Goal: Navigation & Orientation: Understand site structure

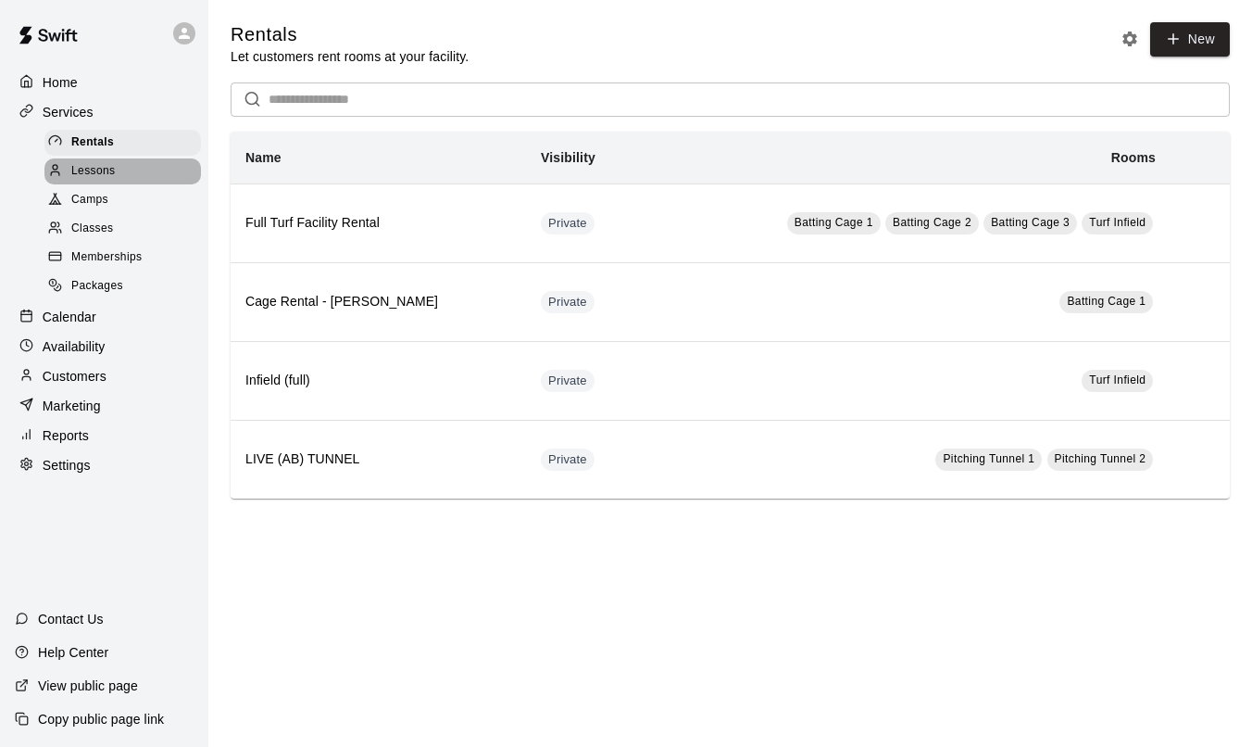
click at [124, 175] on div "Lessons" at bounding box center [122, 171] width 157 height 26
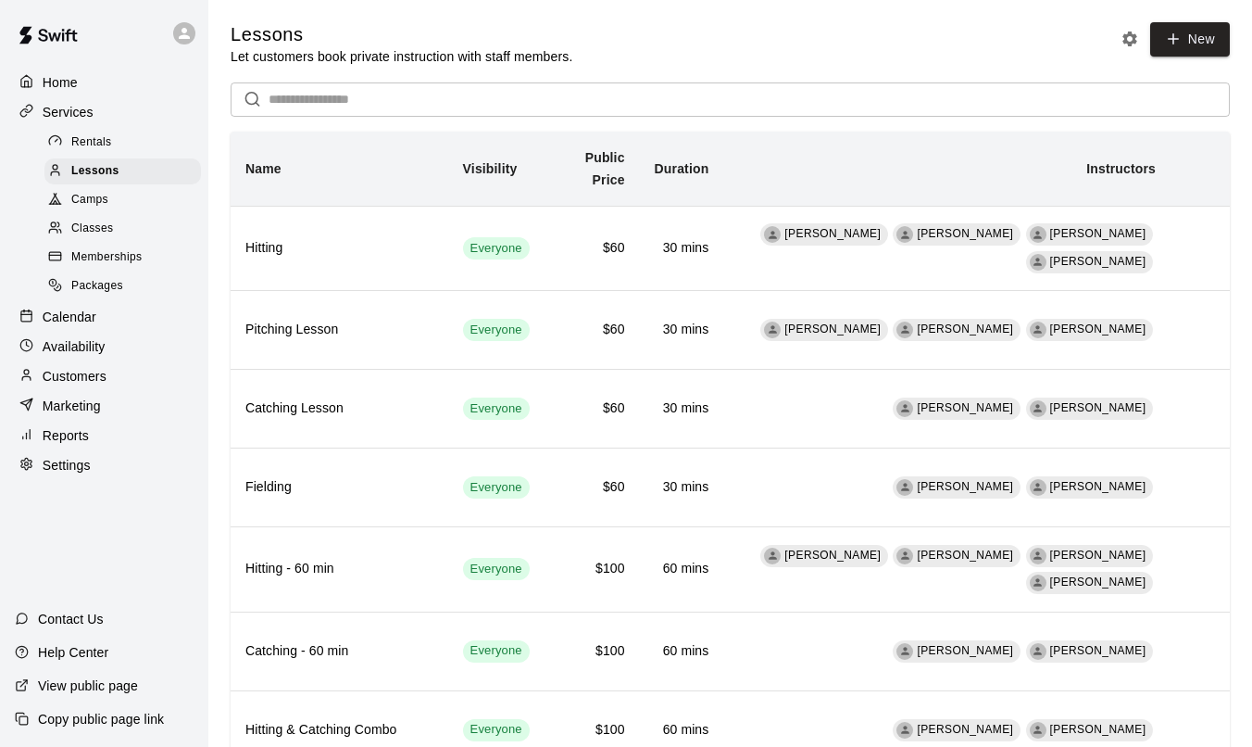
click at [77, 317] on p "Calendar" at bounding box center [70, 317] width 54 height 19
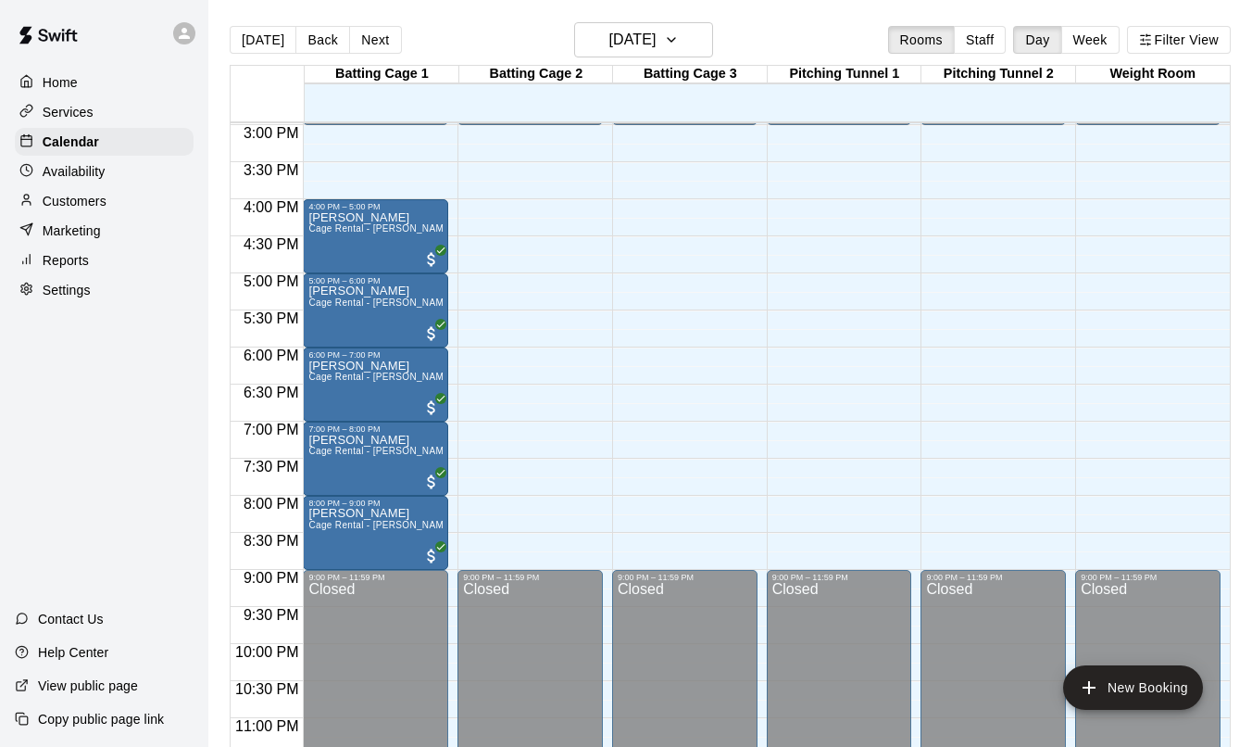
scroll to position [1064, 0]
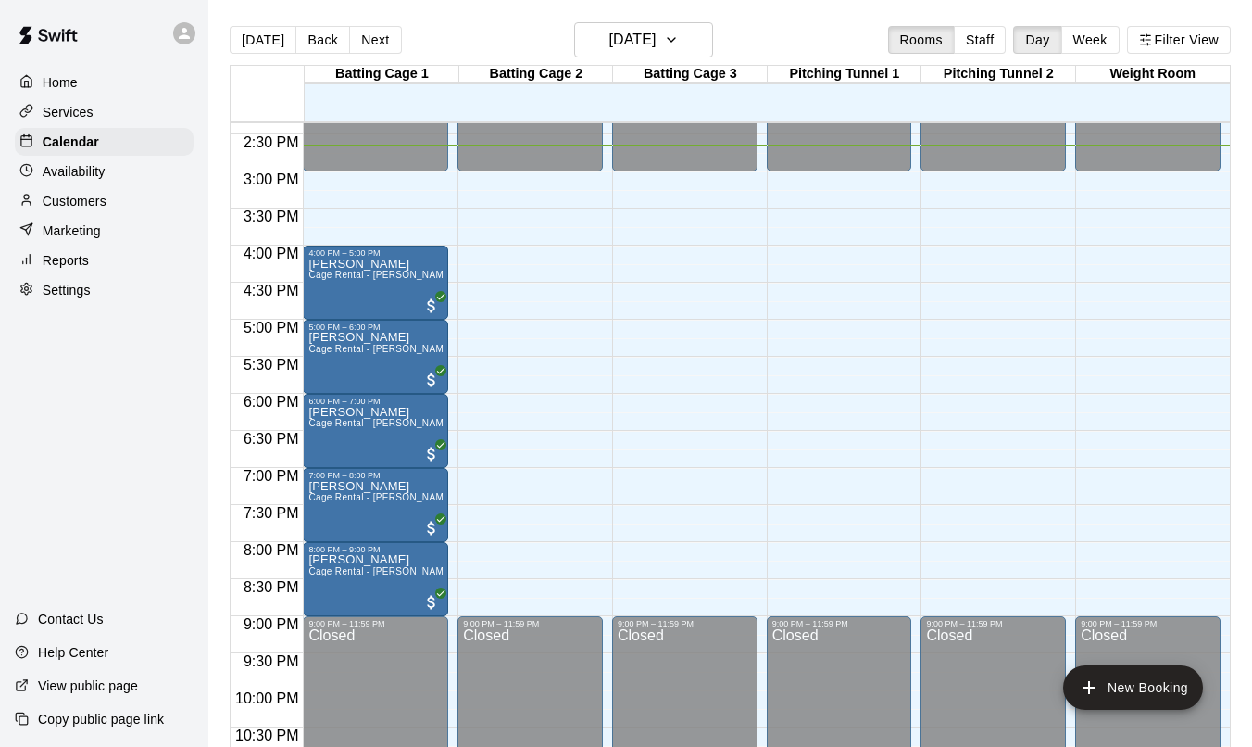
click at [105, 168] on p "Availability" at bounding box center [74, 171] width 63 height 19
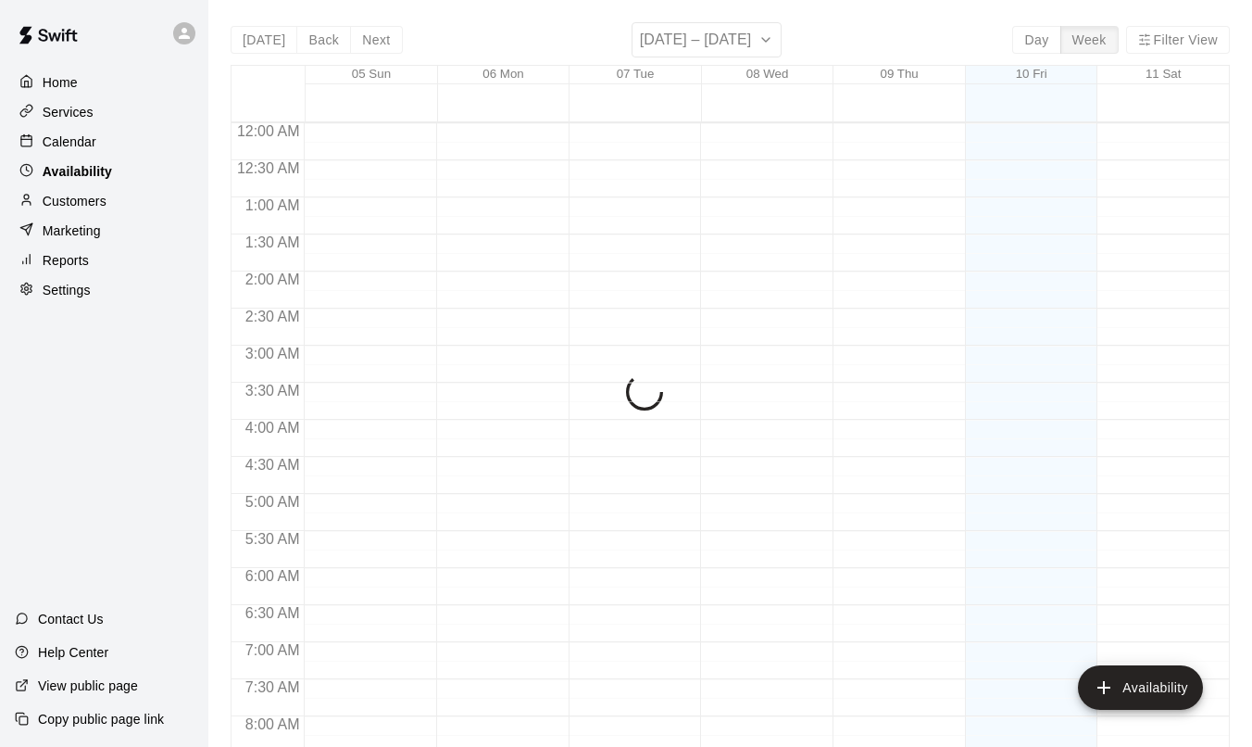
scroll to position [1086, 0]
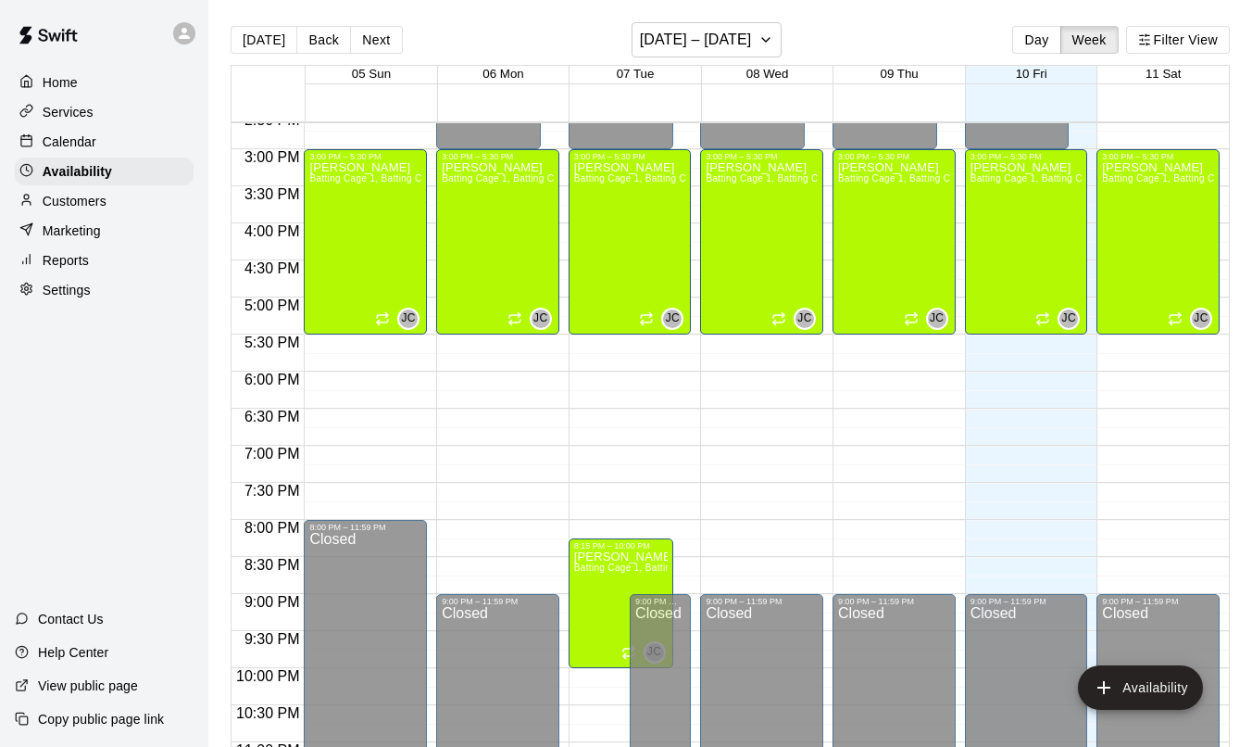
click at [101, 196] on p "Customers" at bounding box center [75, 201] width 64 height 19
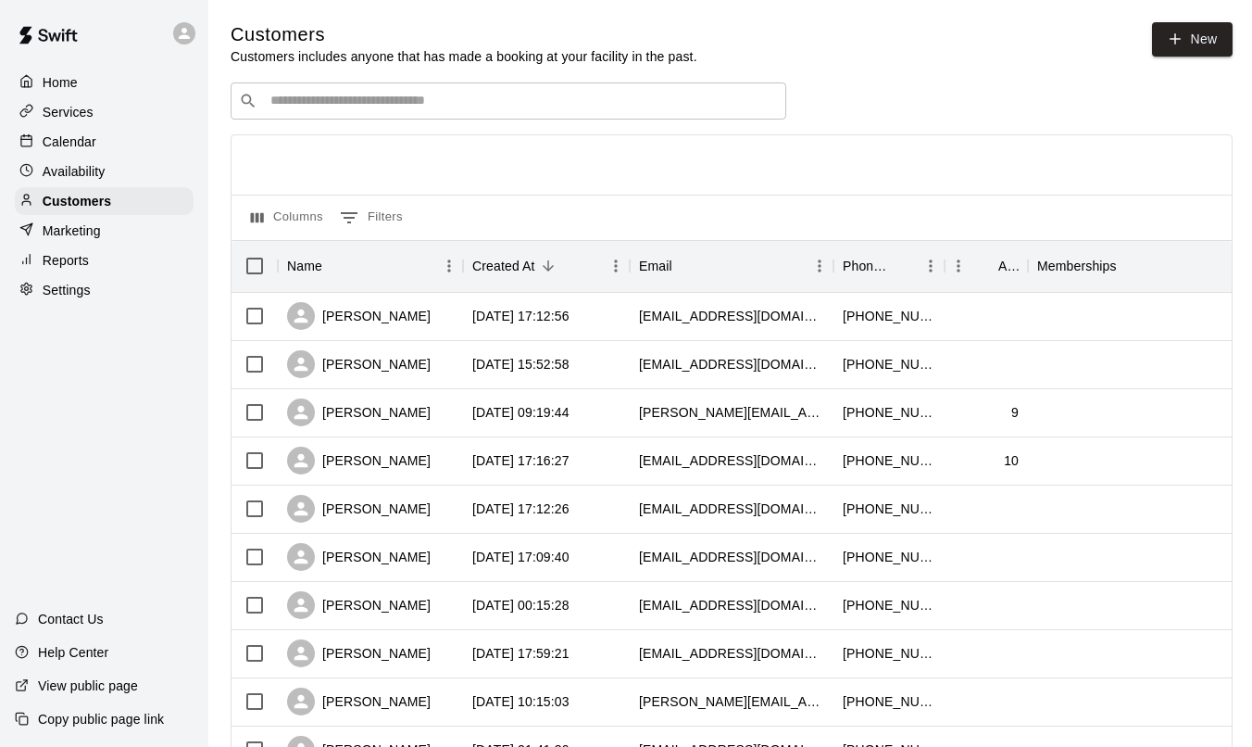
click at [98, 219] on div "Marketing" at bounding box center [104, 231] width 179 height 28
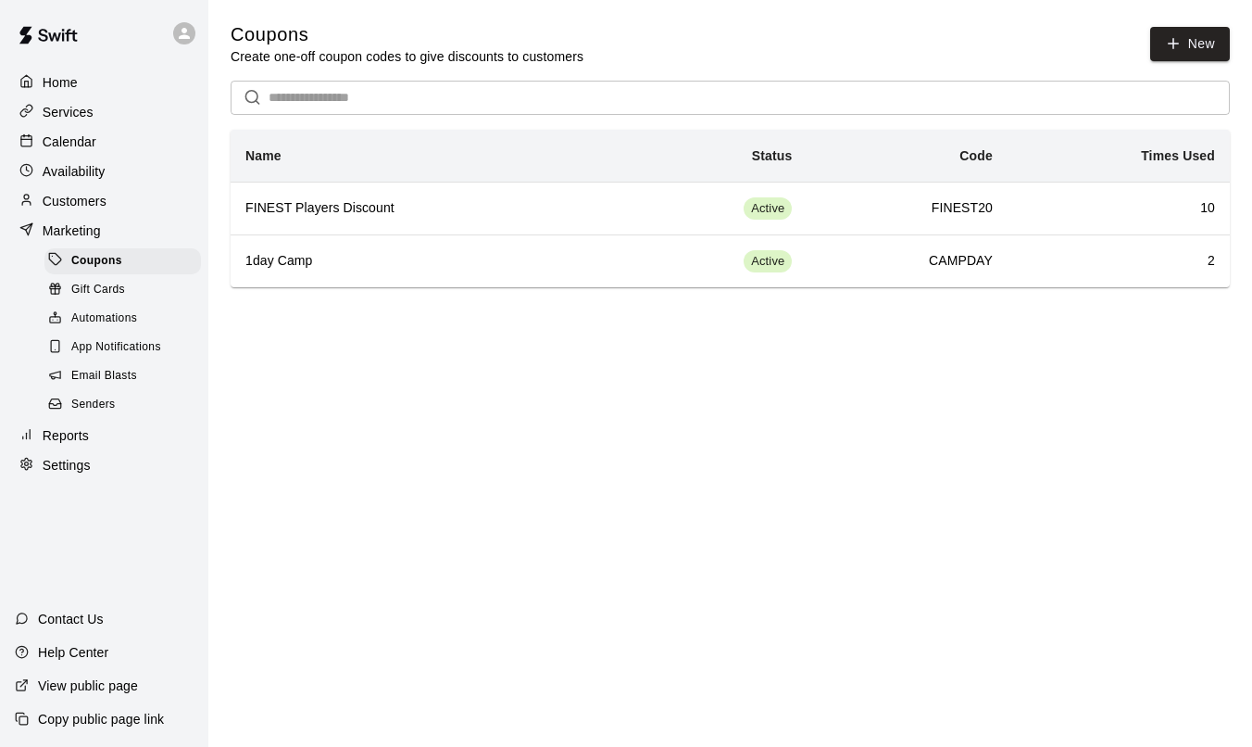
click at [90, 96] on div "Home Services Calendar Availability Customers Marketing Coupons Gift Cards Auto…" at bounding box center [104, 274] width 208 height 414
click at [90, 105] on p "Services" at bounding box center [68, 112] width 51 height 19
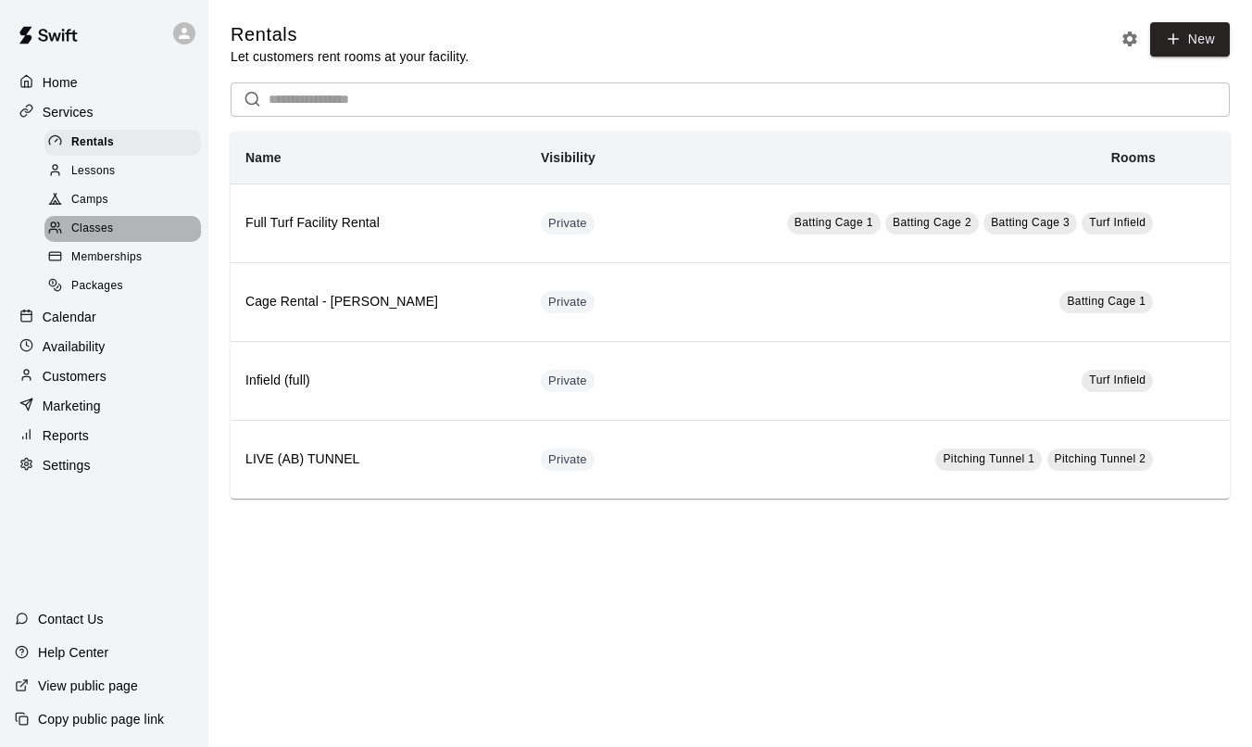
click at [121, 232] on div "Classes" at bounding box center [122, 229] width 157 height 26
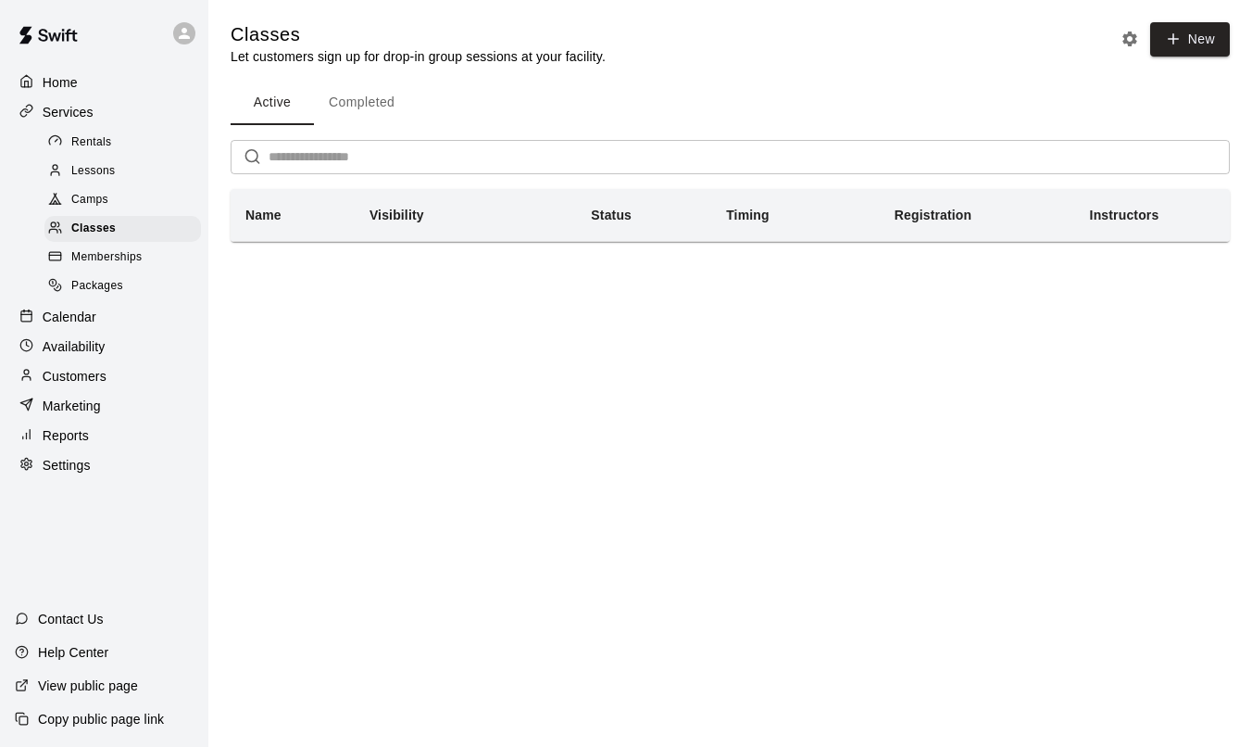
click at [112, 195] on div "Camps" at bounding box center [122, 200] width 157 height 26
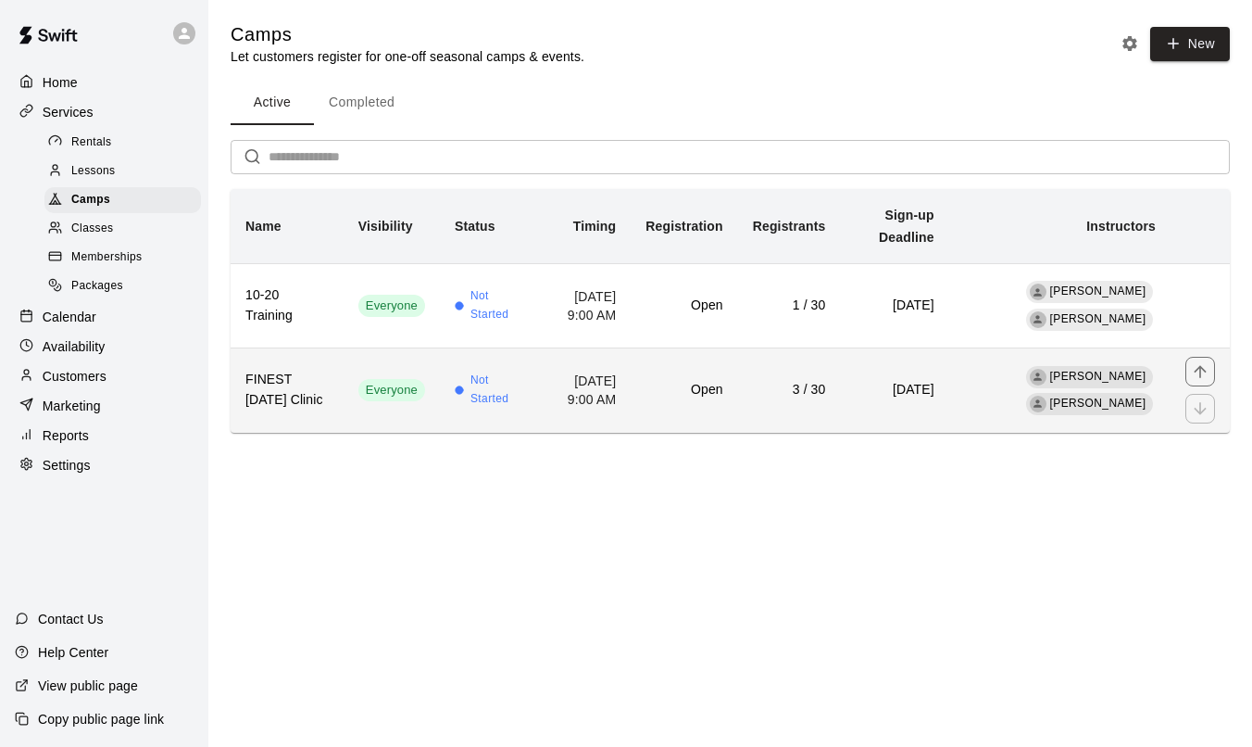
click at [838, 420] on td "3 / 30" at bounding box center [789, 390] width 103 height 84
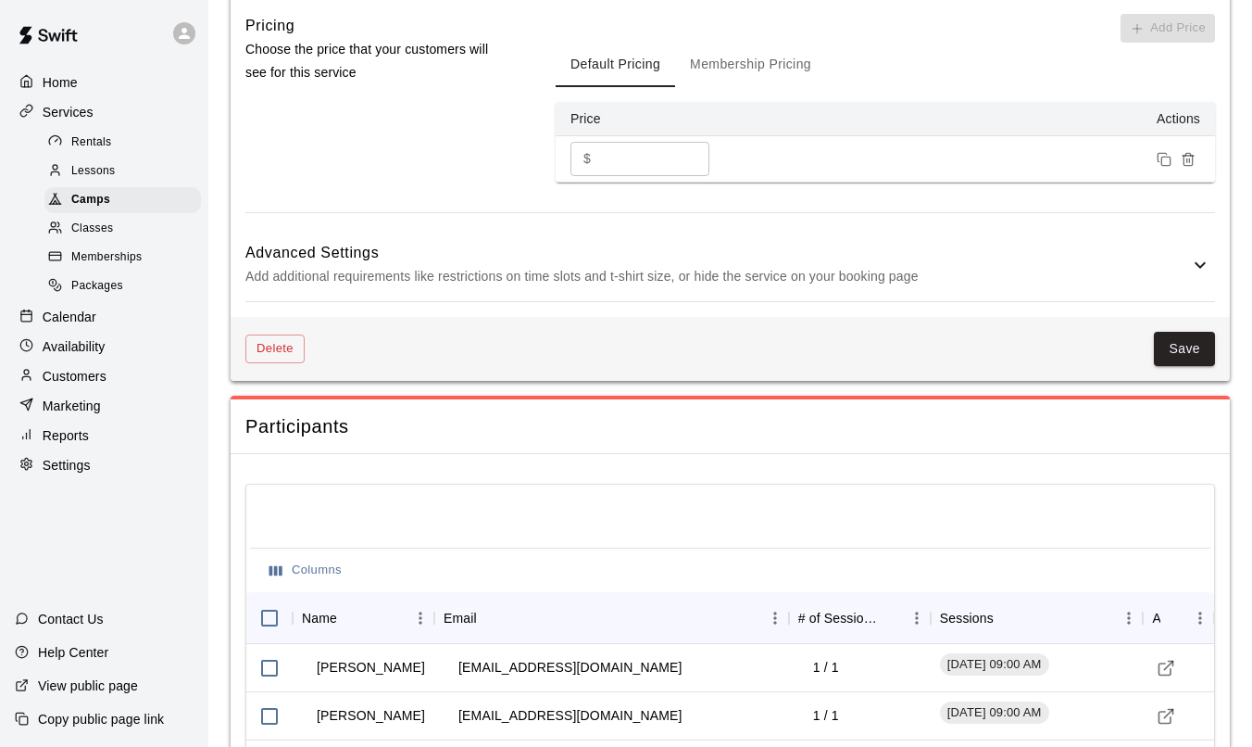
scroll to position [1866, 0]
